Goal: Information Seeking & Learning: Learn about a topic

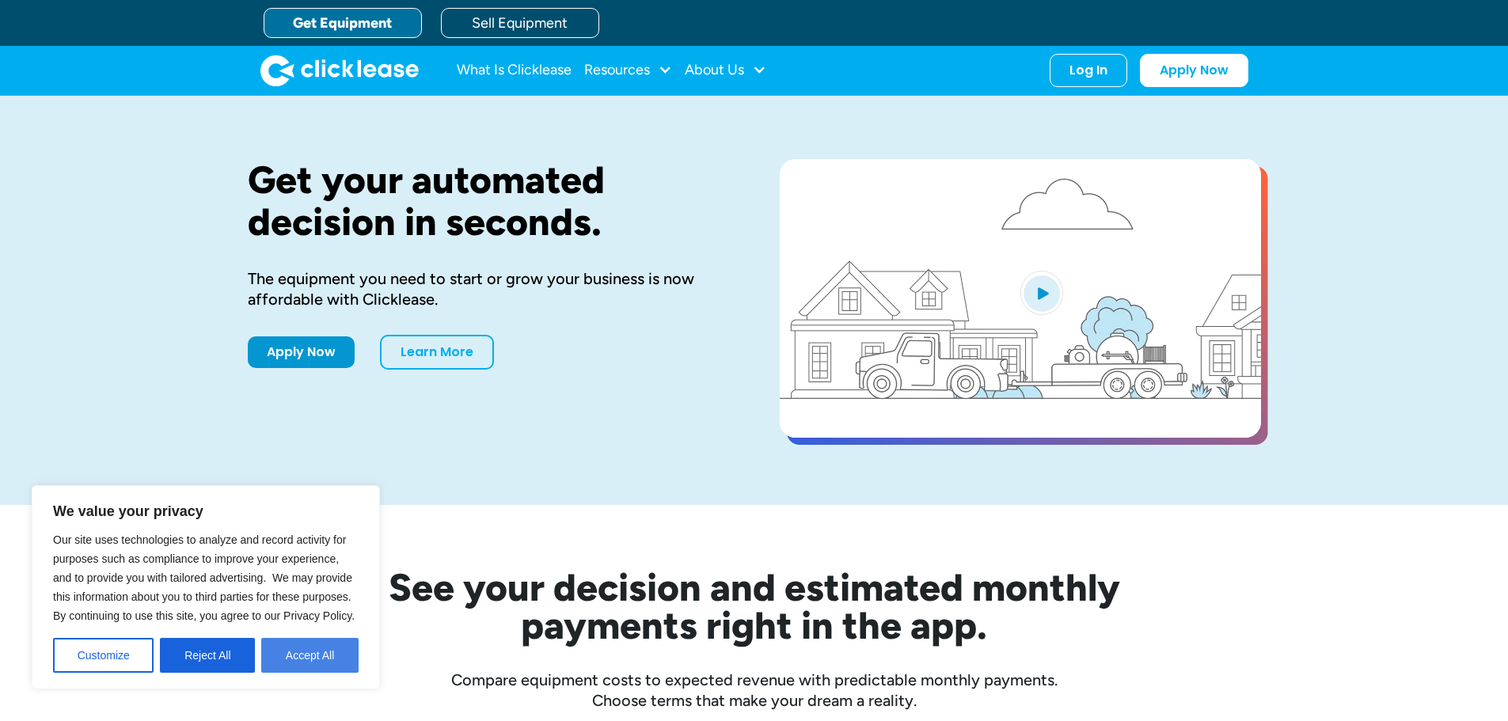
click at [321, 658] on button "Accept All" at bounding box center [309, 655] width 97 height 35
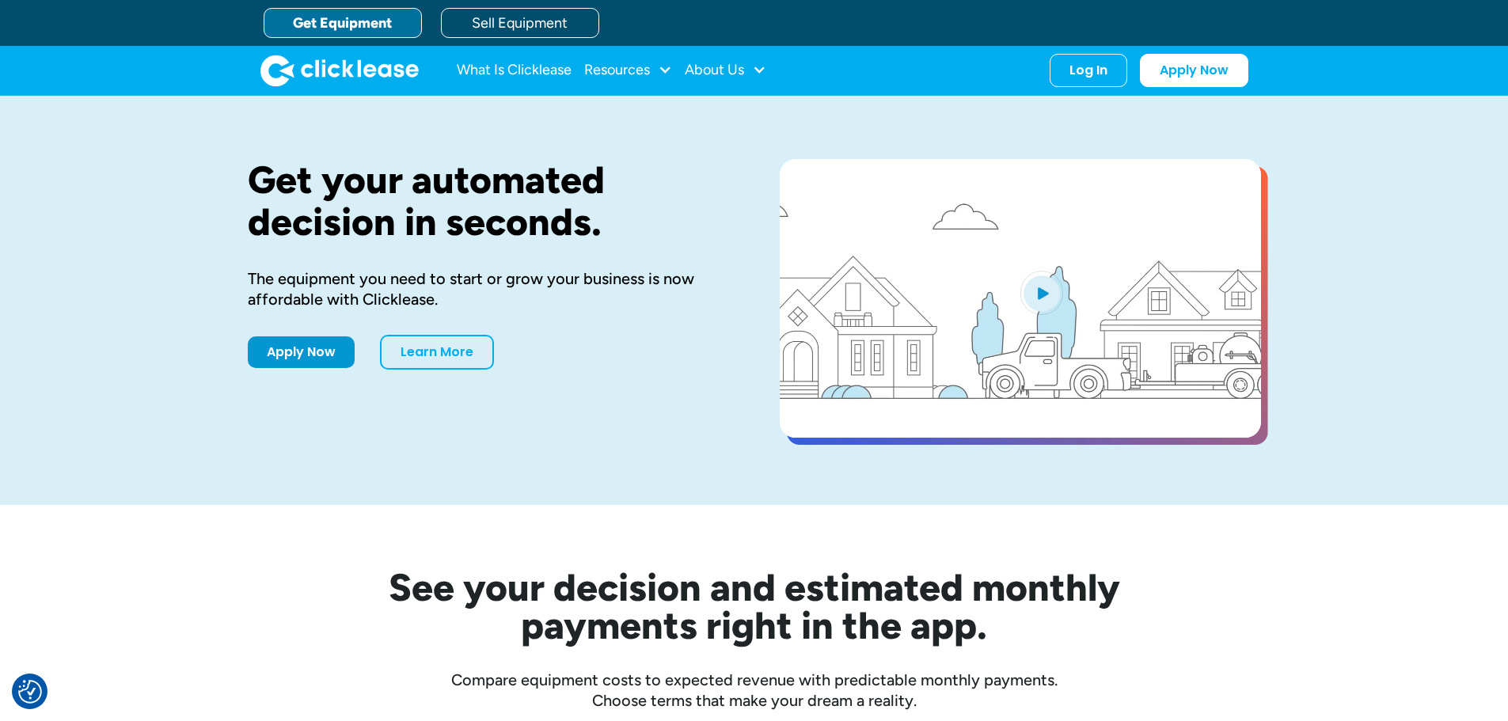
click at [656, 97] on div "Get your automated decision in seconds. The equipment you need to start or grow…" at bounding box center [754, 300] width 1013 height 409
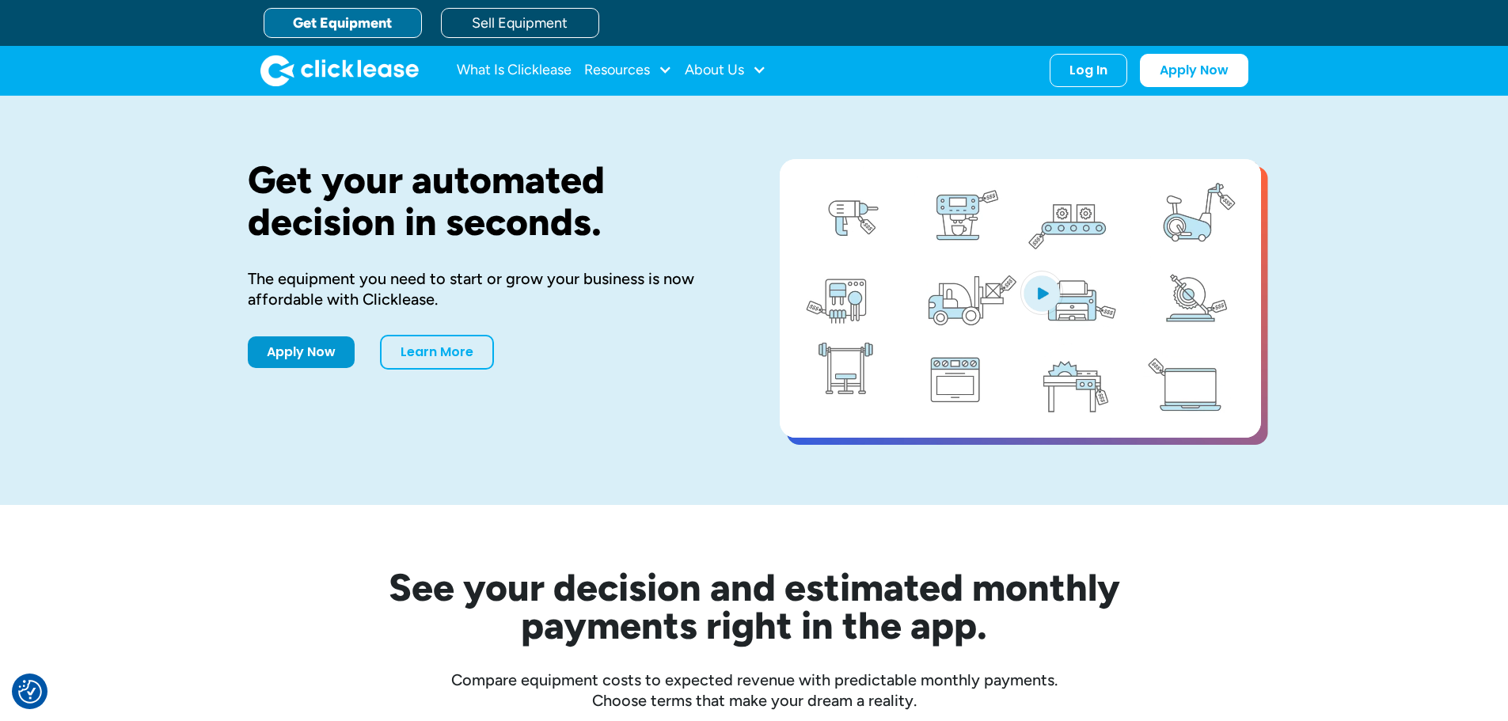
click at [656, 97] on div "Get your automated decision in seconds. The equipment you need to start or grow…" at bounding box center [754, 300] width 1013 height 409
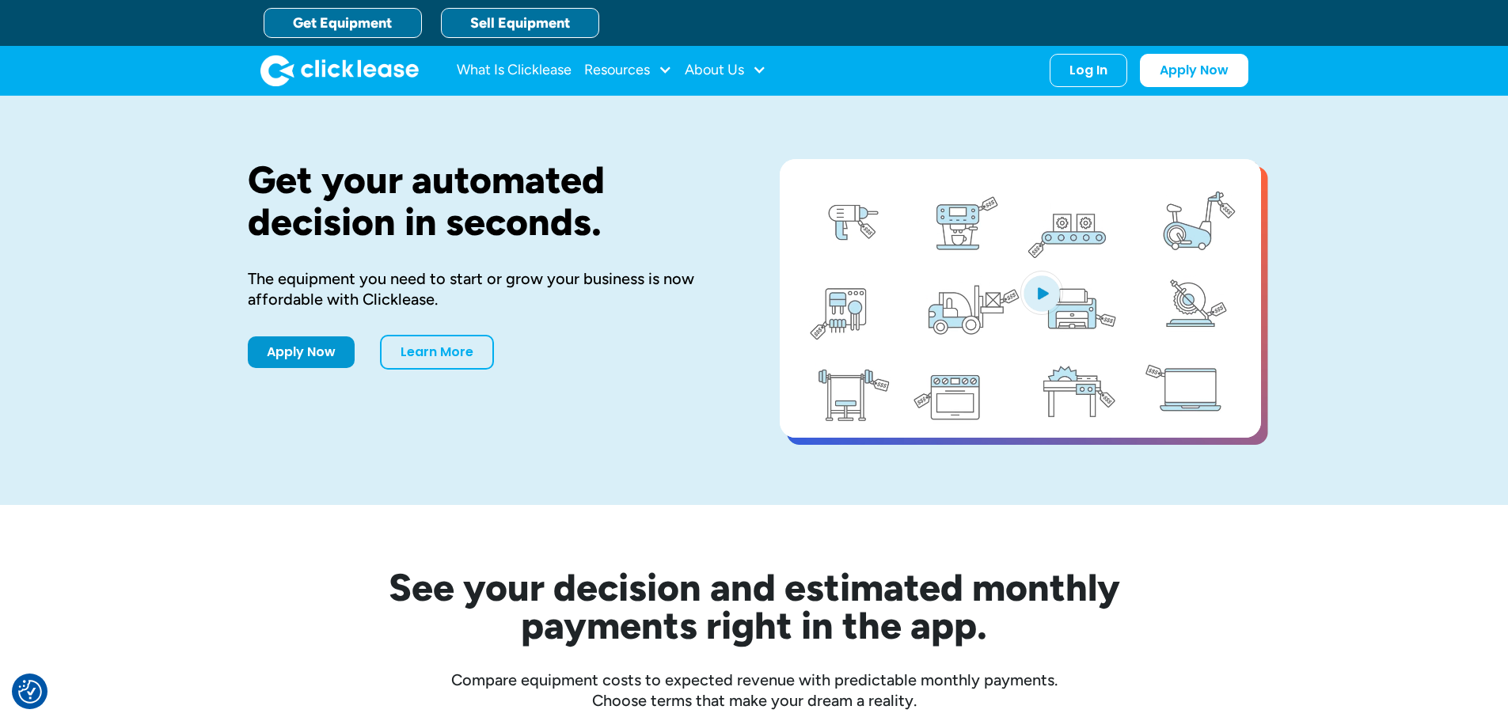
click at [523, 24] on link "Sell Equipment" at bounding box center [520, 23] width 158 height 30
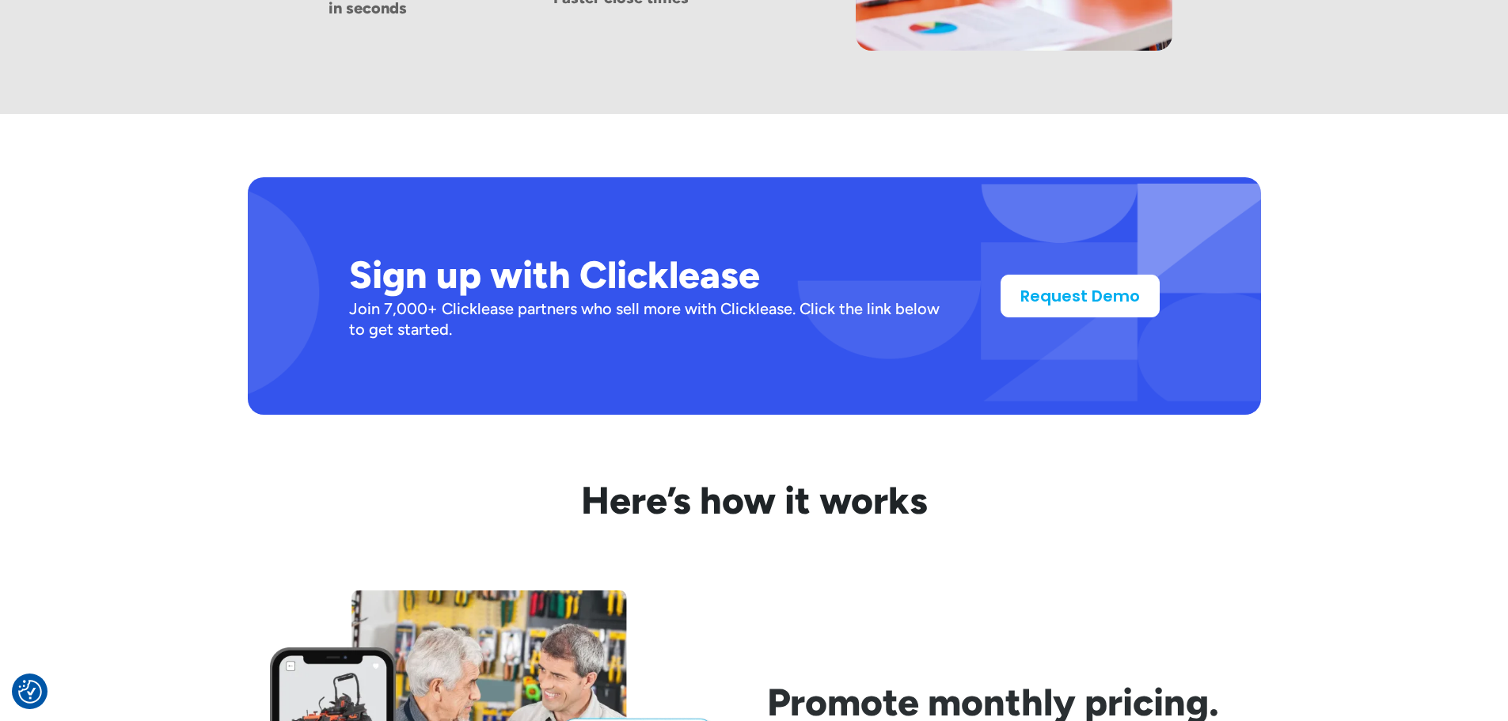
scroll to position [1254, 0]
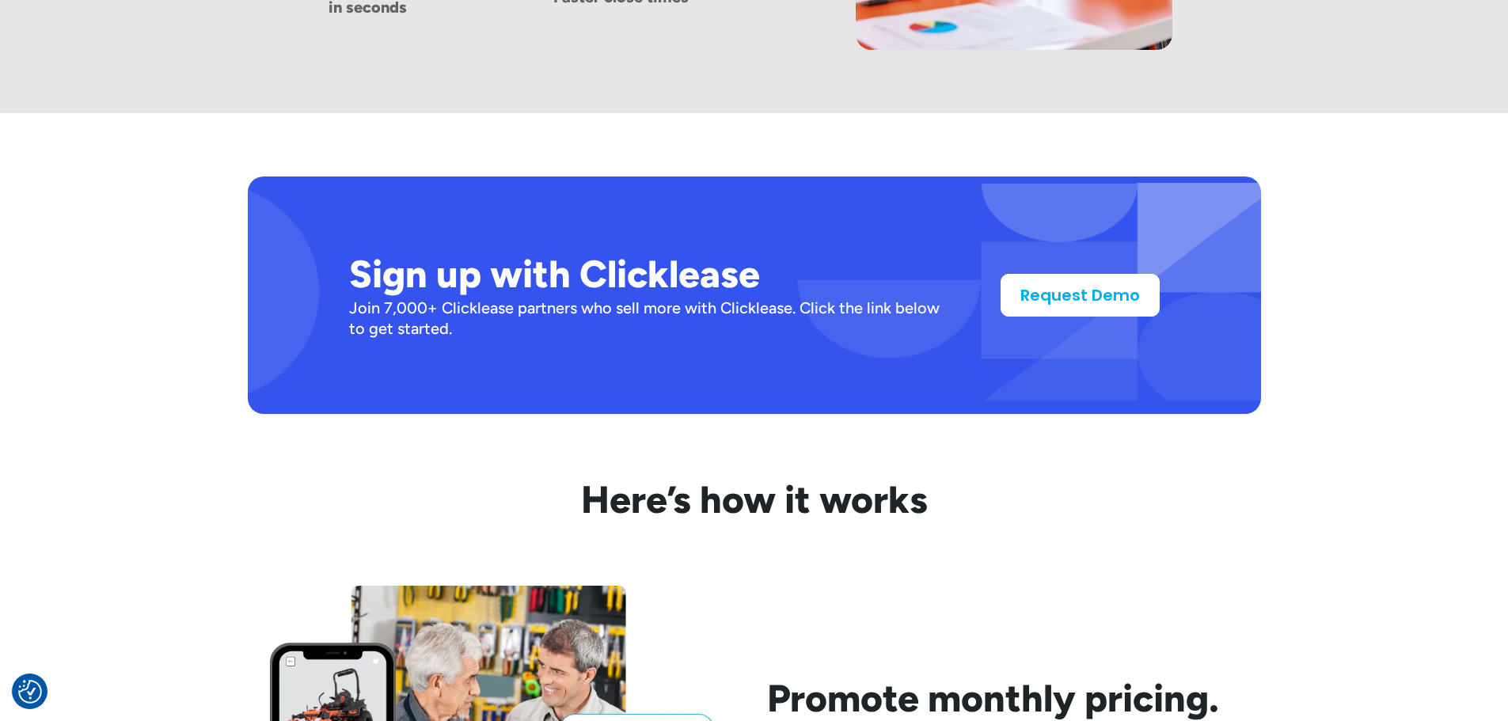
click at [700, 361] on div "Sign up with Clicklease Join 7,000+ Clicklease partners who sell more with Clic…" at bounding box center [754, 295] width 1013 height 237
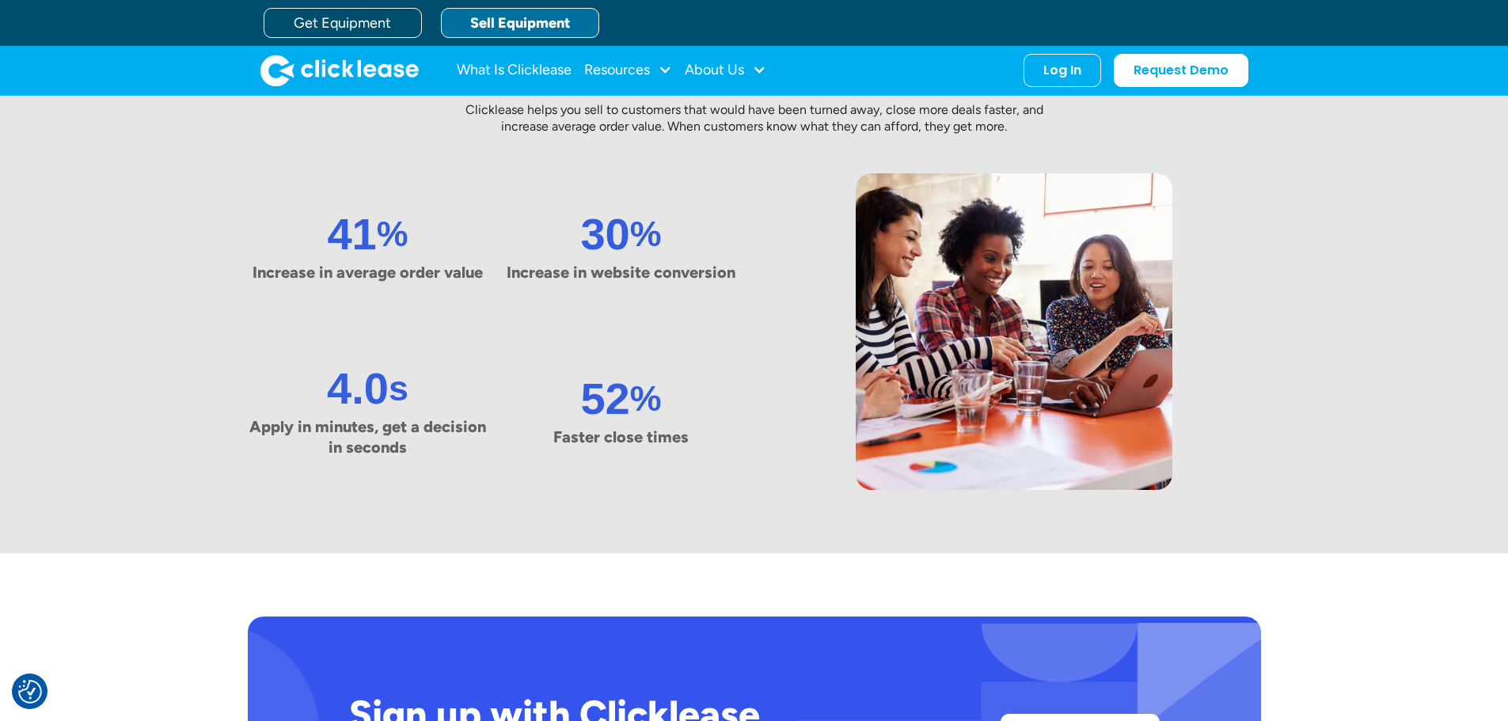
scroll to position [813, 0]
click at [621, 70] on div "Resources" at bounding box center [617, 70] width 66 height 0
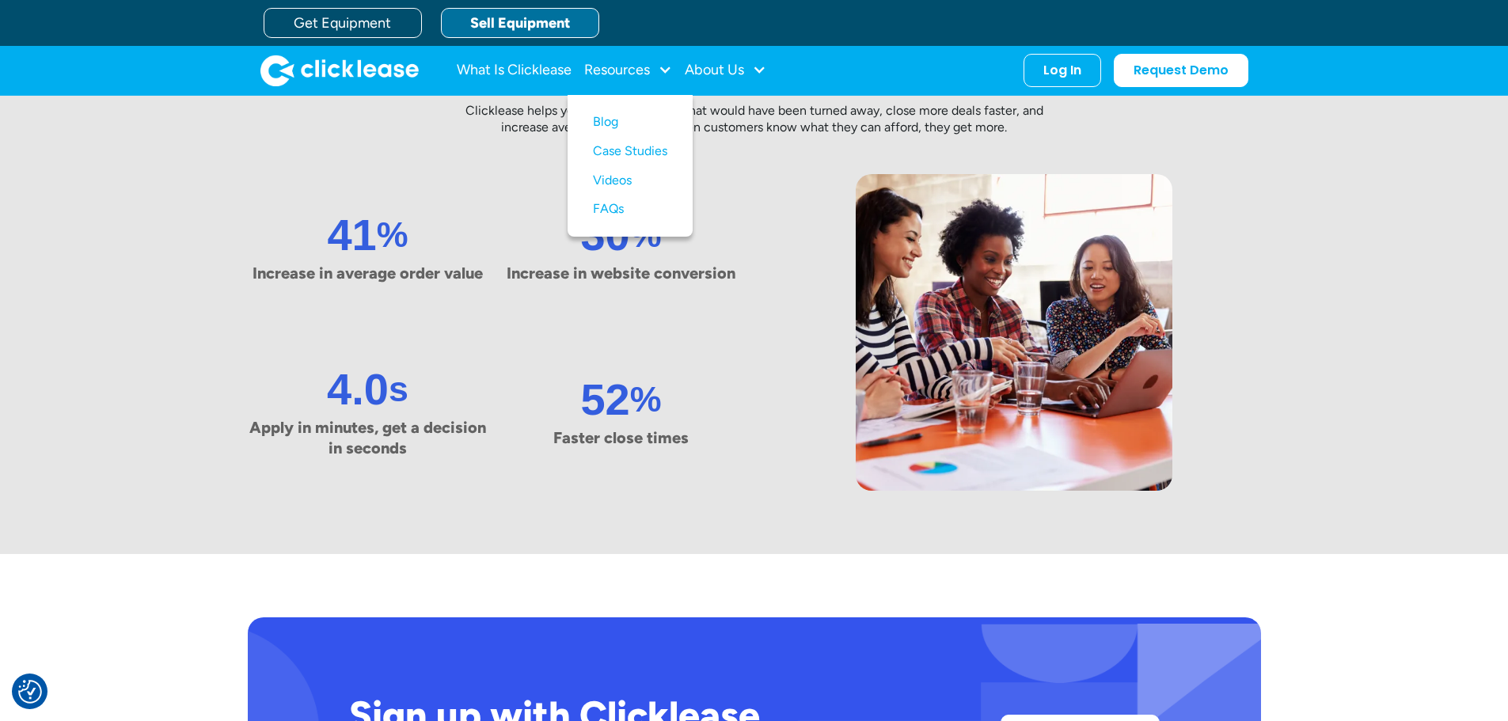
click at [744, 360] on div "41 % Increase in average order value 30 % Increase in website conversion 4.0 s …" at bounding box center [754, 332] width 1013 height 317
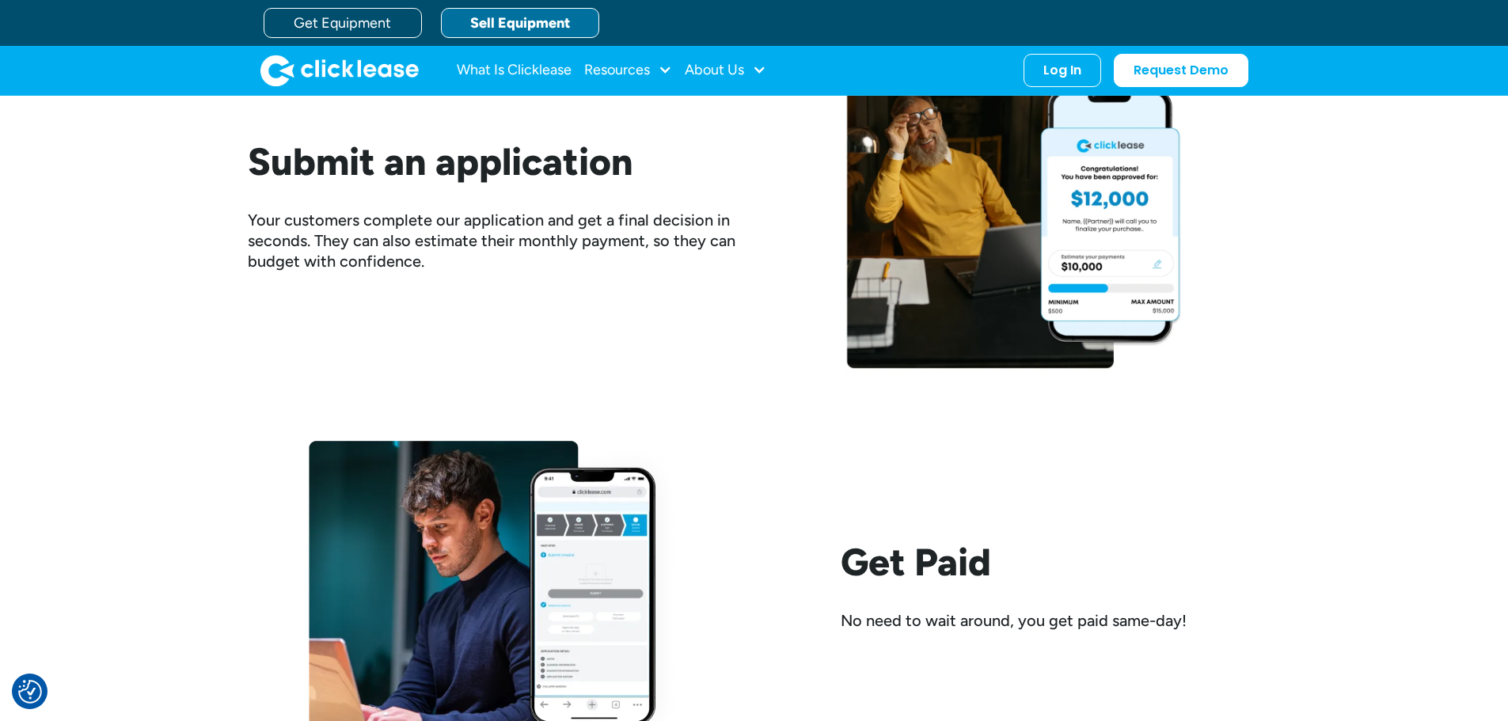
scroll to position [2159, 0]
click at [806, 426] on div "Sign up with Clicklease Join 16,000+ Clicklease partners who sell more with Cli…" at bounding box center [754, 165] width 1013 height 1186
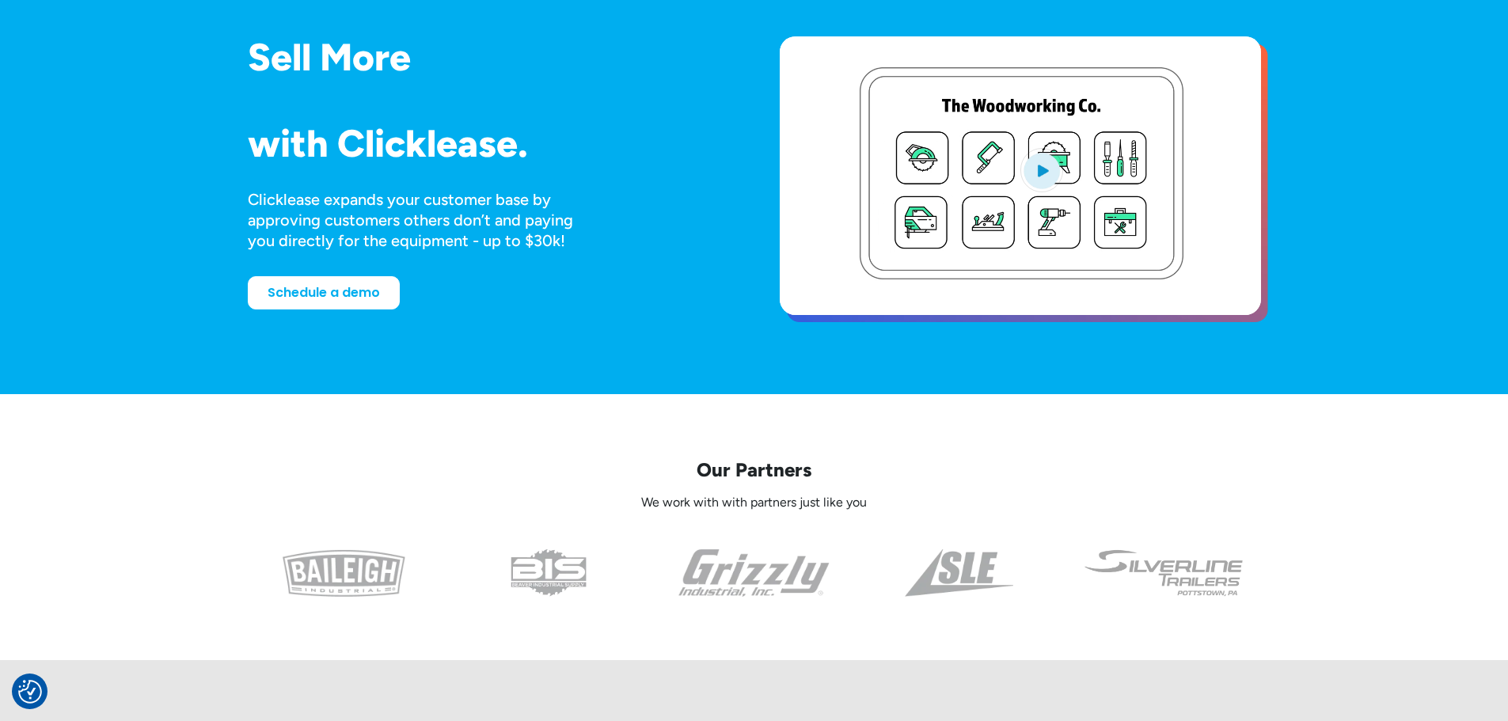
scroll to position [136, 0]
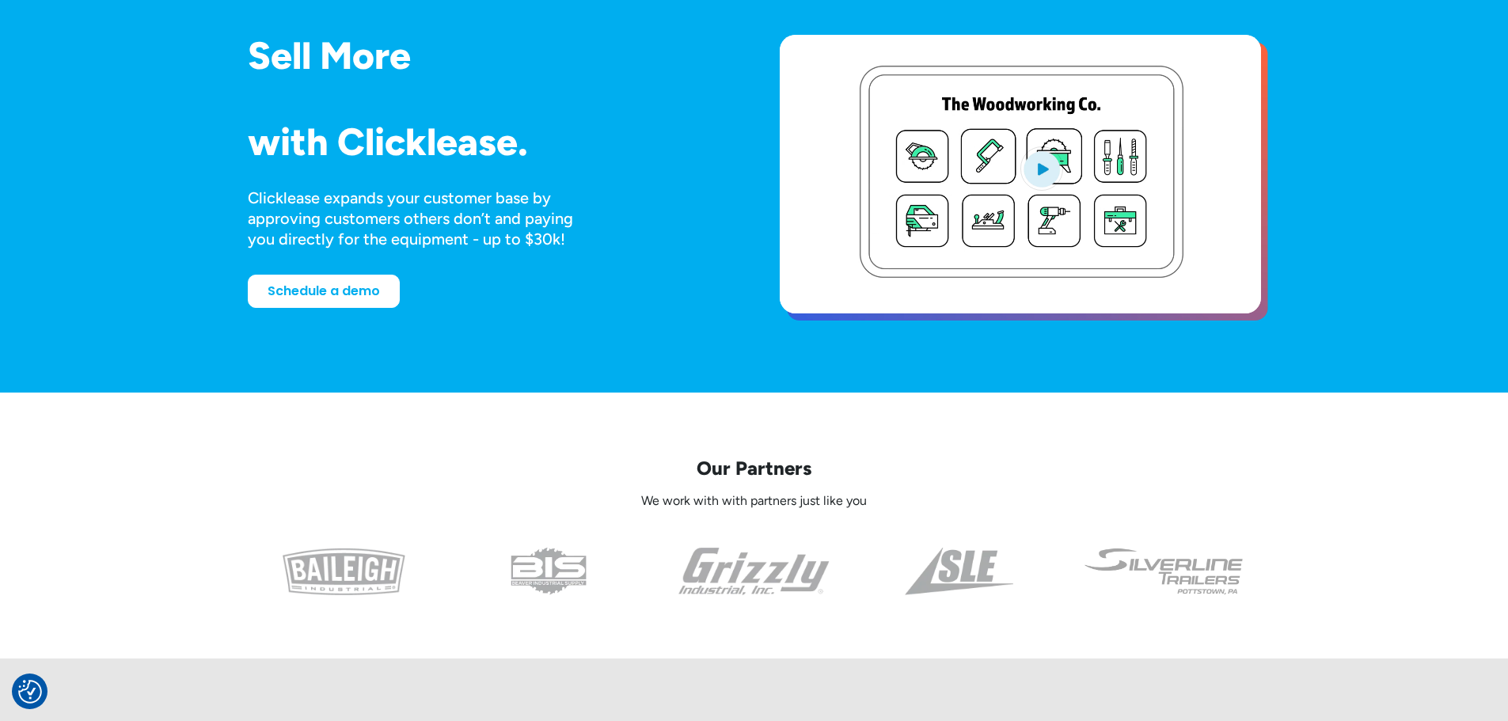
click at [1108, 567] on img at bounding box center [1164, 571] width 162 height 47
